Goal: Check status

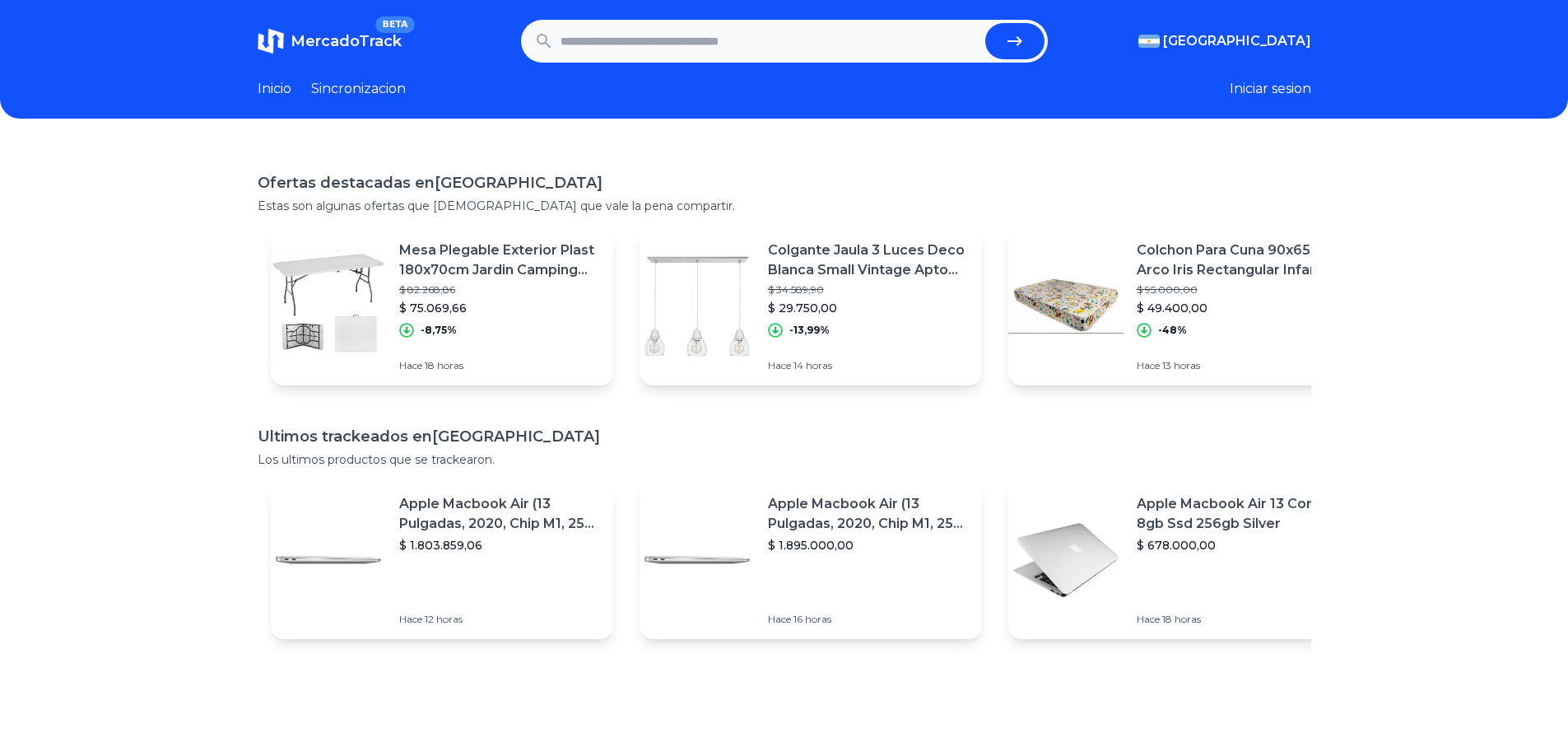
click at [653, 53] on input "text" at bounding box center [769, 41] width 418 height 36
click at [1018, 38] on icon "submit" at bounding box center [1015, 42] width 20 height 20
type input "**********"
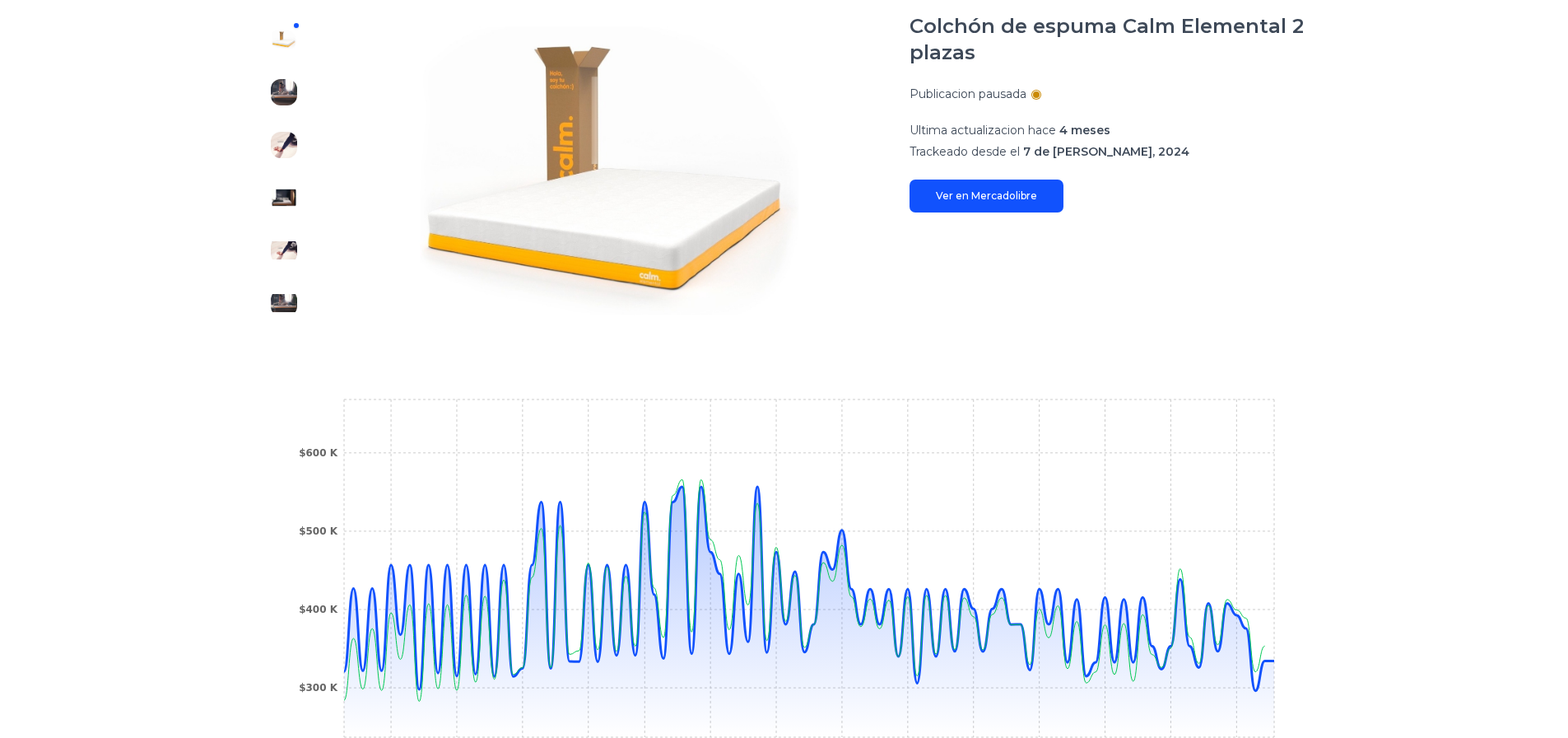
scroll to position [247, 0]
